Goal: Information Seeking & Learning: Understand process/instructions

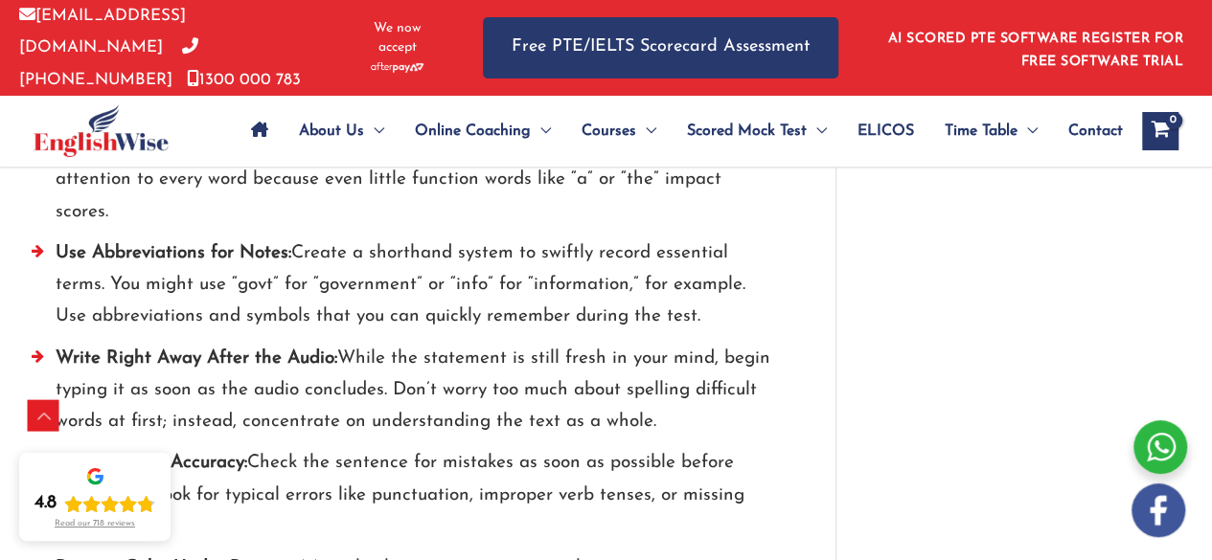
scroll to position [2711, 0]
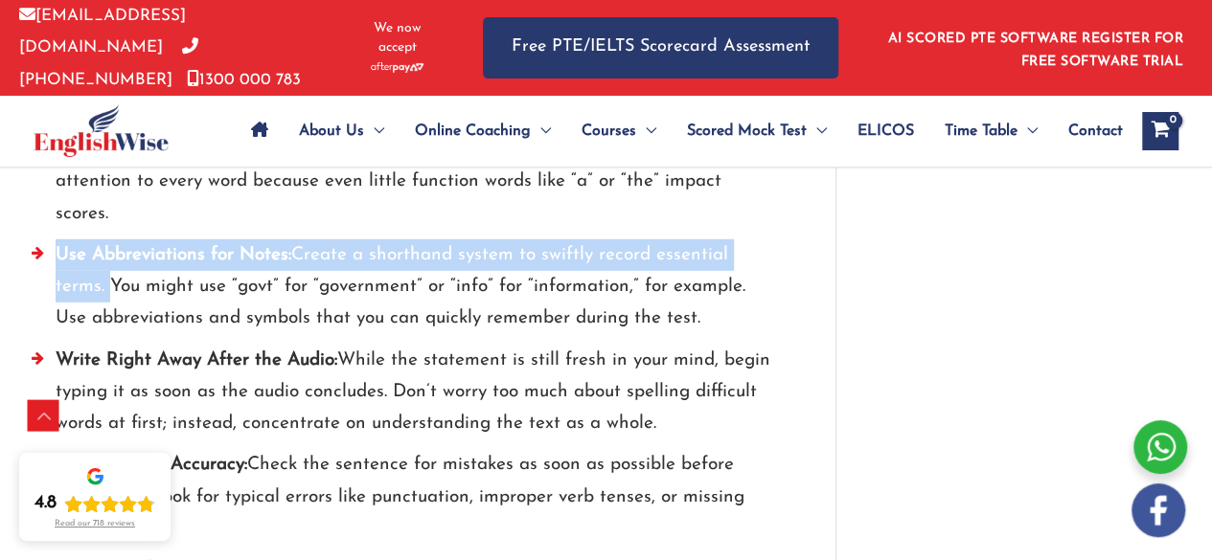
drag, startPoint x: 58, startPoint y: 210, endPoint x: 105, endPoint y: 250, distance: 61.8
click at [105, 250] on li "Use Abbreviations for Notes: Create a shorthand system to swiftly record essent…" at bounding box center [405, 292] width 746 height 105
copy li "Use Abbreviations for Notes: Create a shorthand system to swiftly record essent…"
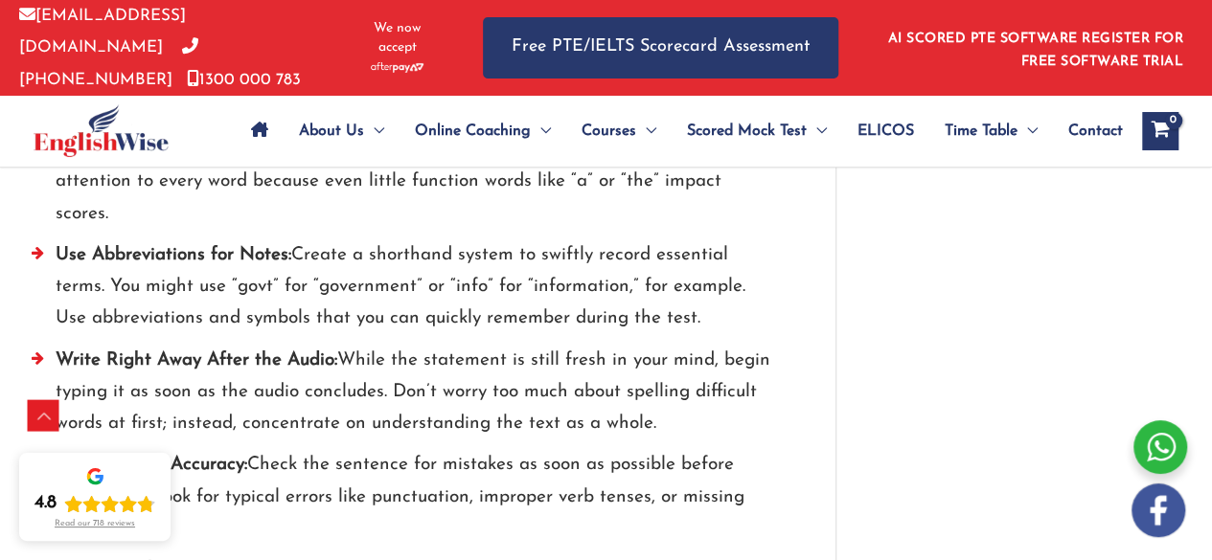
click at [274, 282] on li "Use Abbreviations for Notes: Create a shorthand system to swiftly record essent…" at bounding box center [405, 292] width 746 height 105
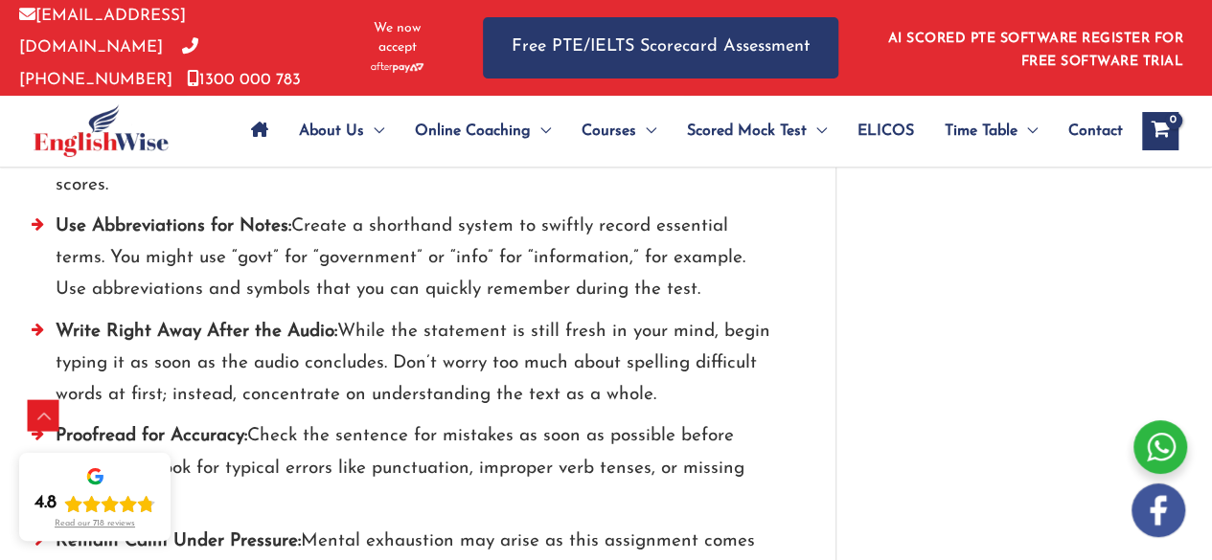
scroll to position [2767, 0]
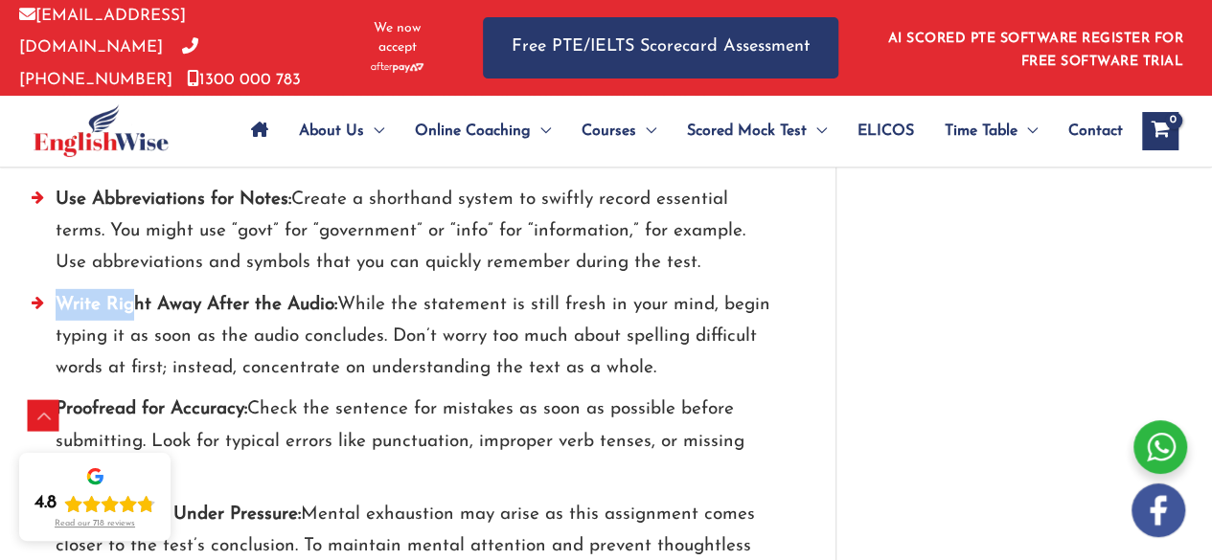
drag, startPoint x: 55, startPoint y: 263, endPoint x: 130, endPoint y: 264, distance: 75.7
click at [130, 296] on strong "Write Right Away After the Audio:" at bounding box center [197, 305] width 282 height 18
click at [216, 302] on li "Write Right Away After the Audio: While the statement is still fresh in your mi…" at bounding box center [405, 341] width 746 height 105
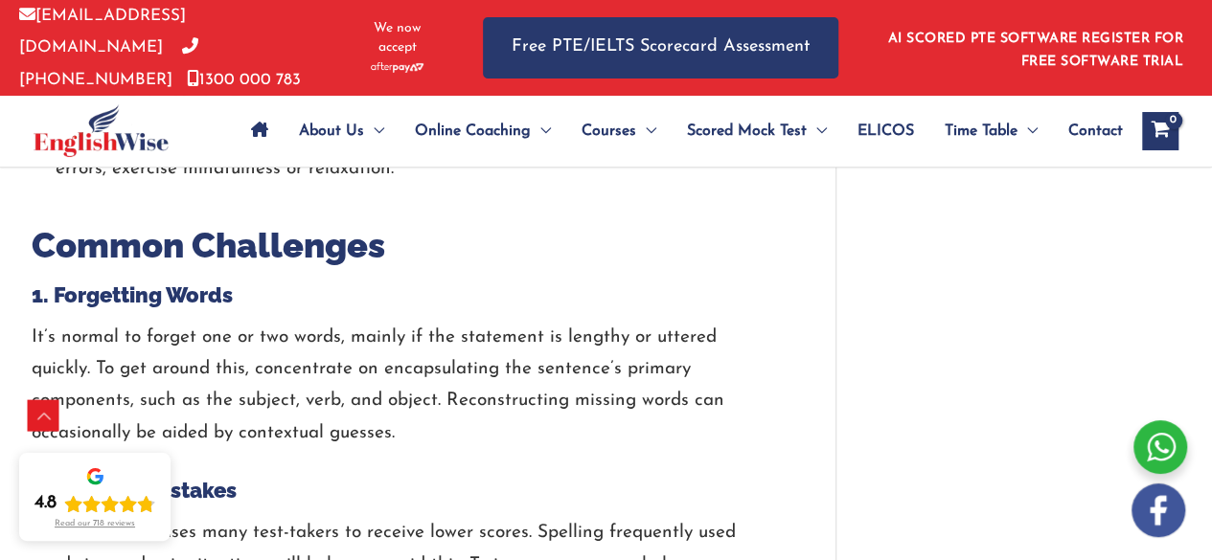
scroll to position [3177, 0]
